Goal: Information Seeking & Learning: Learn about a topic

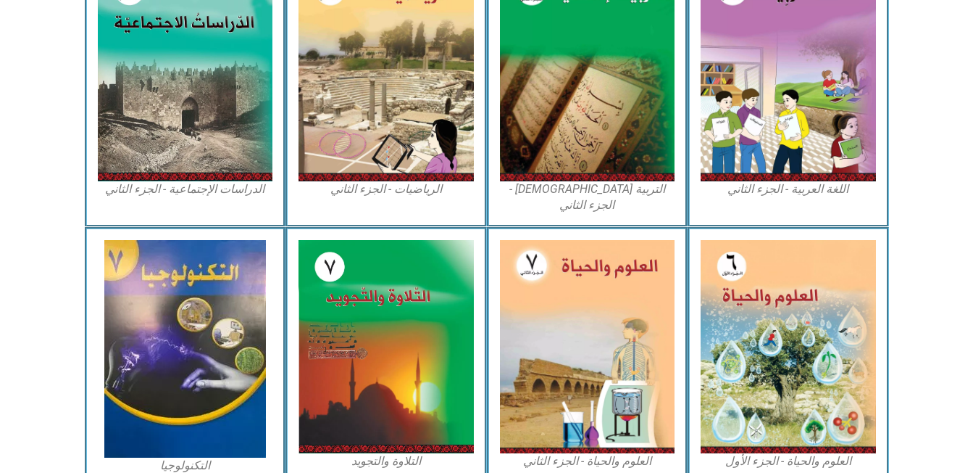
scroll to position [821, 0]
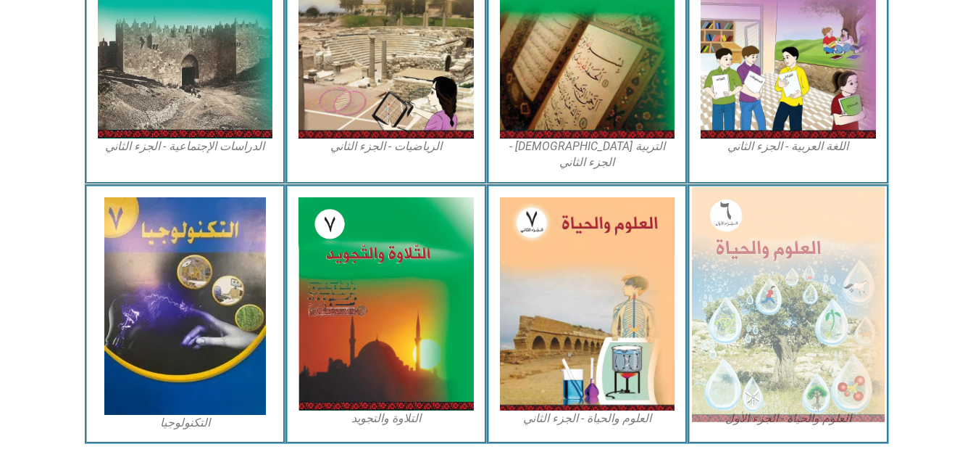
click at [754, 267] on img at bounding box center [788, 303] width 193 height 235
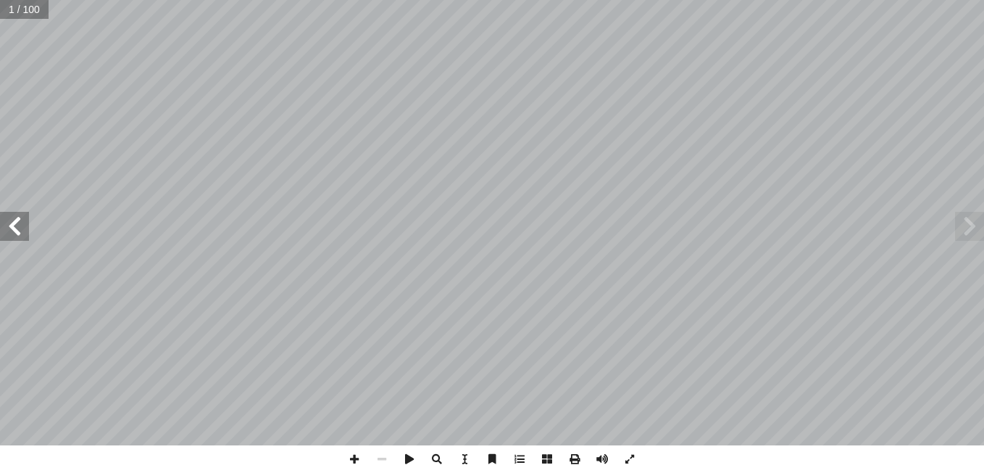
click at [21, 233] on span at bounding box center [14, 226] width 29 height 29
click at [966, 224] on span at bounding box center [969, 226] width 29 height 29
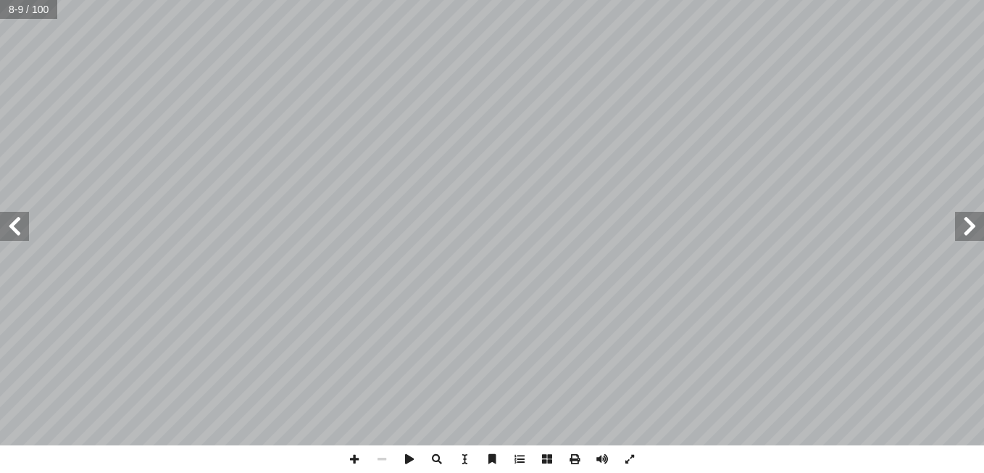
click at [966, 224] on span at bounding box center [969, 226] width 29 height 29
click at [968, 228] on span at bounding box center [969, 226] width 29 height 29
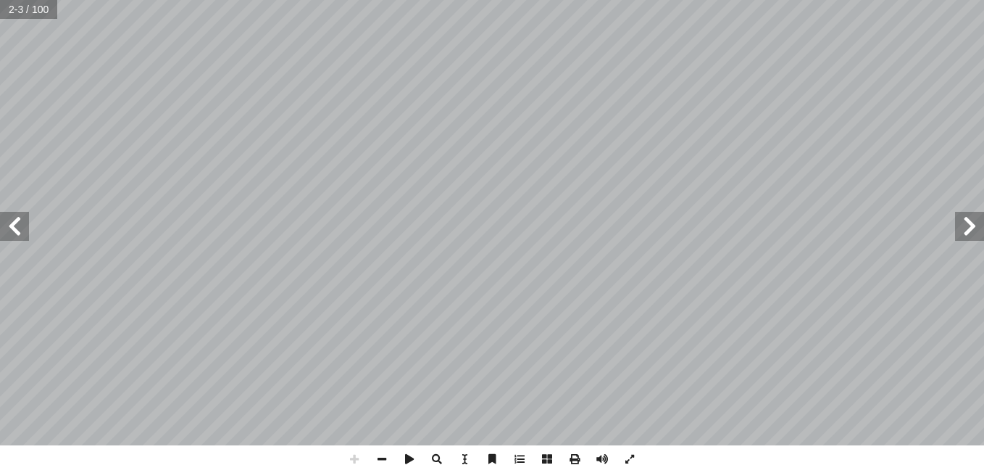
click at [968, 228] on span at bounding box center [969, 226] width 29 height 29
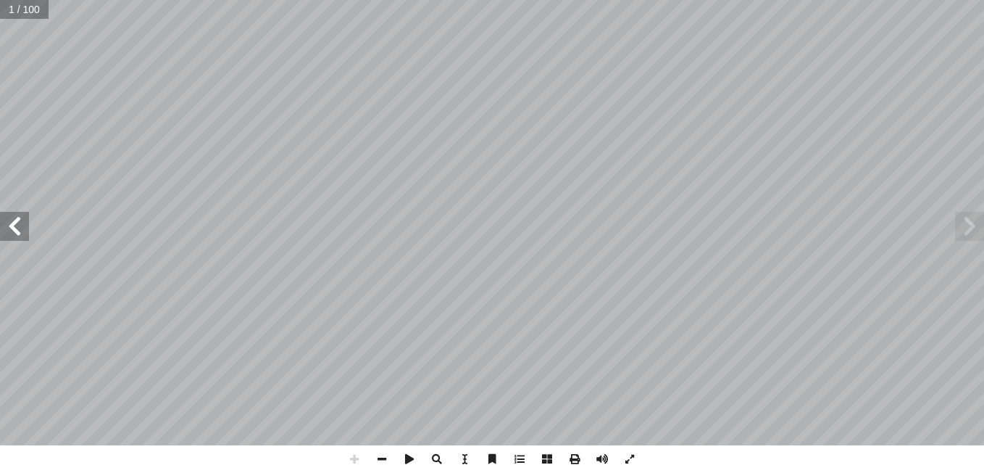
click at [968, 228] on span at bounding box center [969, 226] width 29 height 29
